Goal: Task Accomplishment & Management: Manage account settings

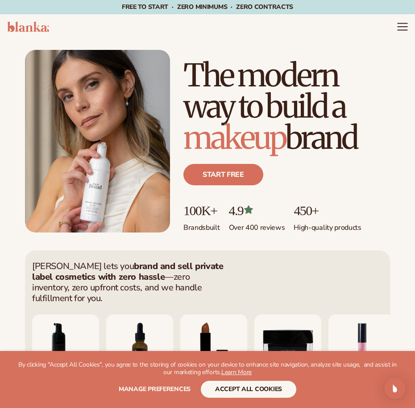
click at [230, 24] on icon "Menu" at bounding box center [402, 27] width 12 height 12
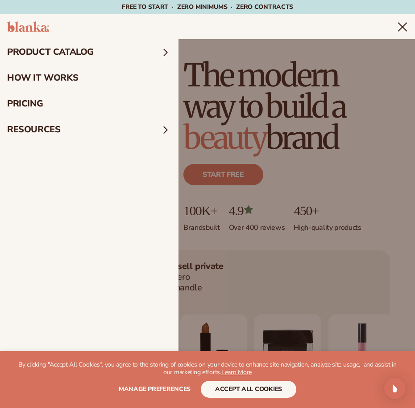
click at [230, 29] on icon "Menu" at bounding box center [402, 27] width 12 height 12
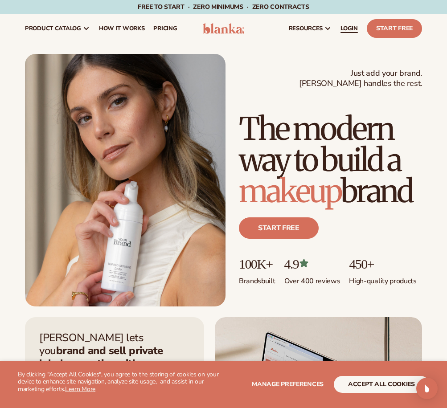
click at [230, 25] on span "LOGIN" at bounding box center [349, 28] width 17 height 7
